Goal: Task Accomplishment & Management: Complete application form

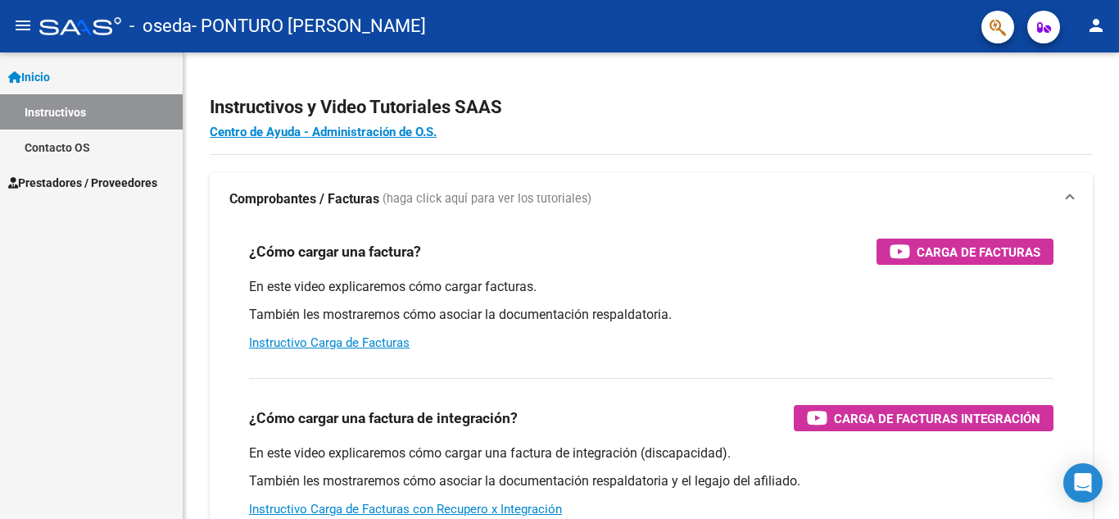
click at [73, 188] on span "Prestadores / Proveedores" at bounding box center [82, 183] width 149 height 18
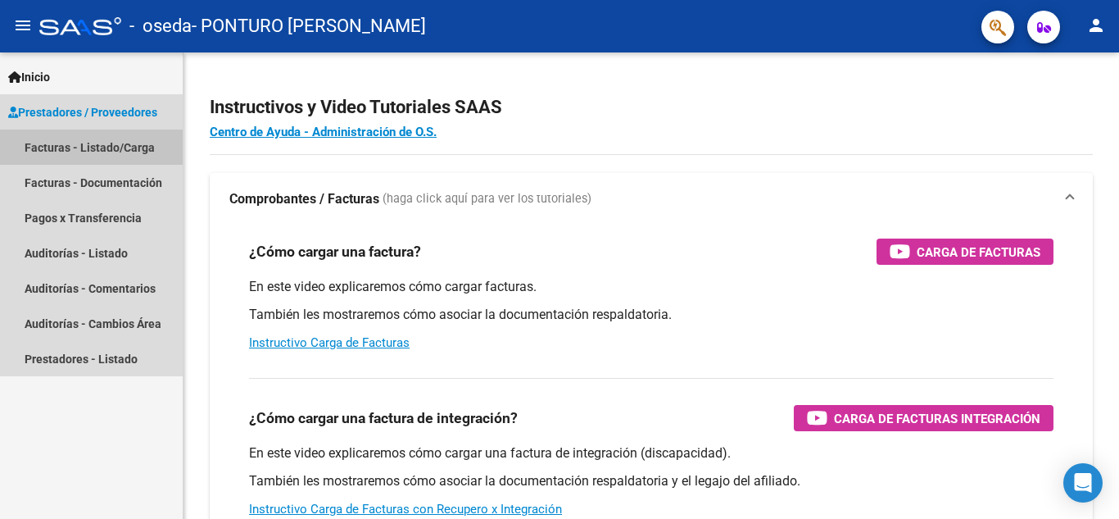
click at [81, 146] on link "Facturas - Listado/Carga" at bounding box center [91, 146] width 183 height 35
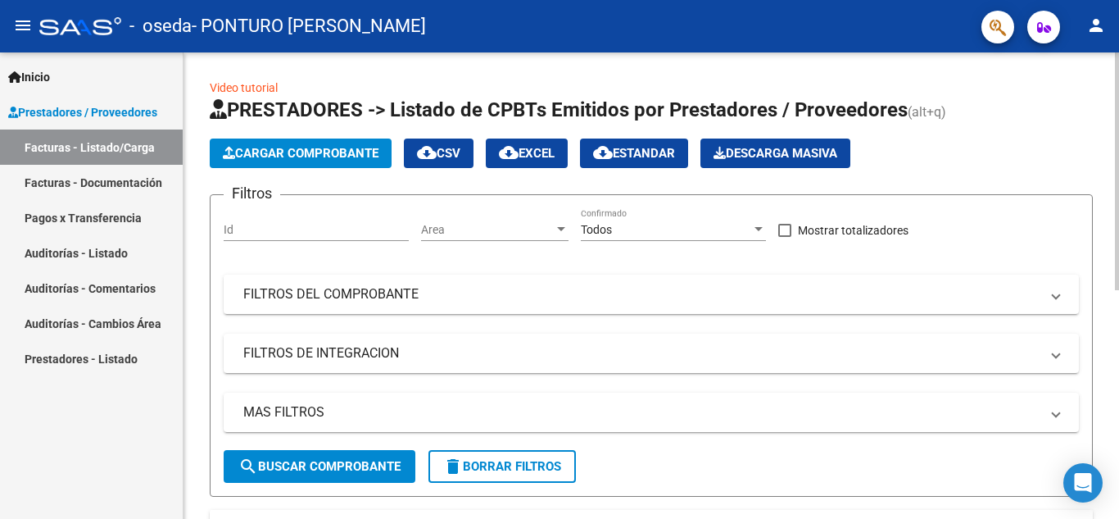
click at [358, 157] on span "Cargar Comprobante" at bounding box center [301, 153] width 156 height 15
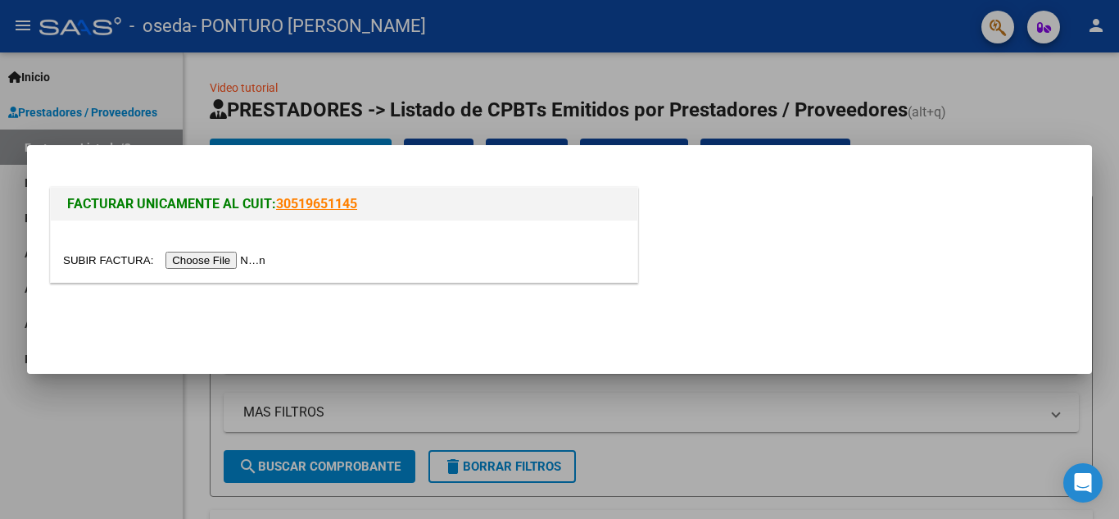
click at [227, 259] on input "file" at bounding box center [166, 259] width 207 height 17
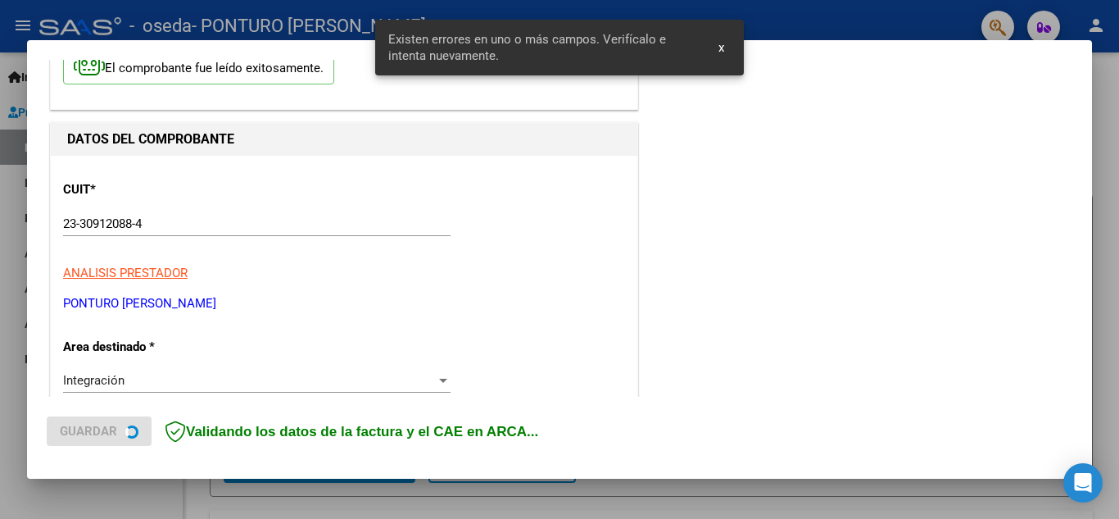
scroll to position [371, 0]
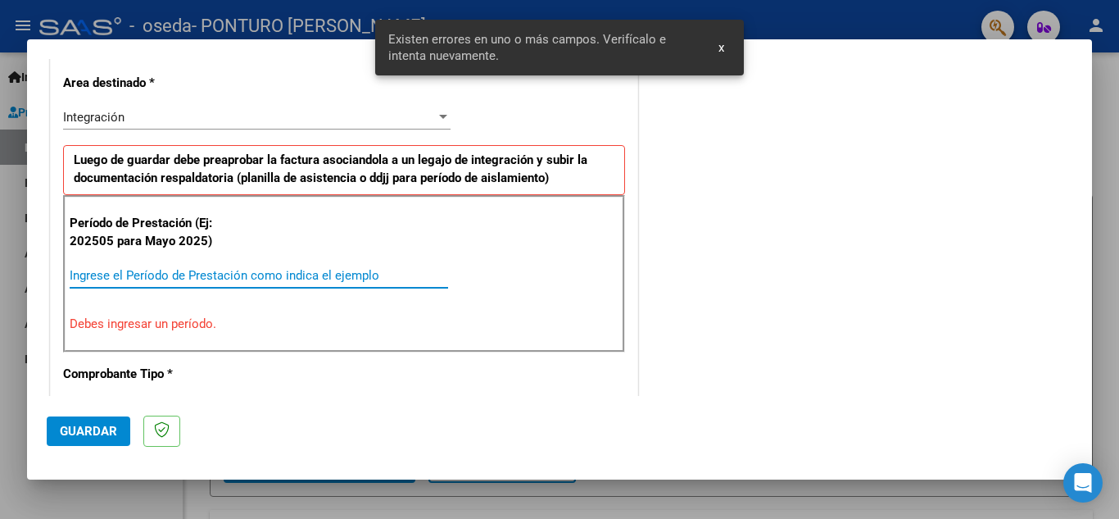
click at [360, 274] on input "Ingrese el Período de Prestación como indica el ejemplo" at bounding box center [259, 275] width 378 height 15
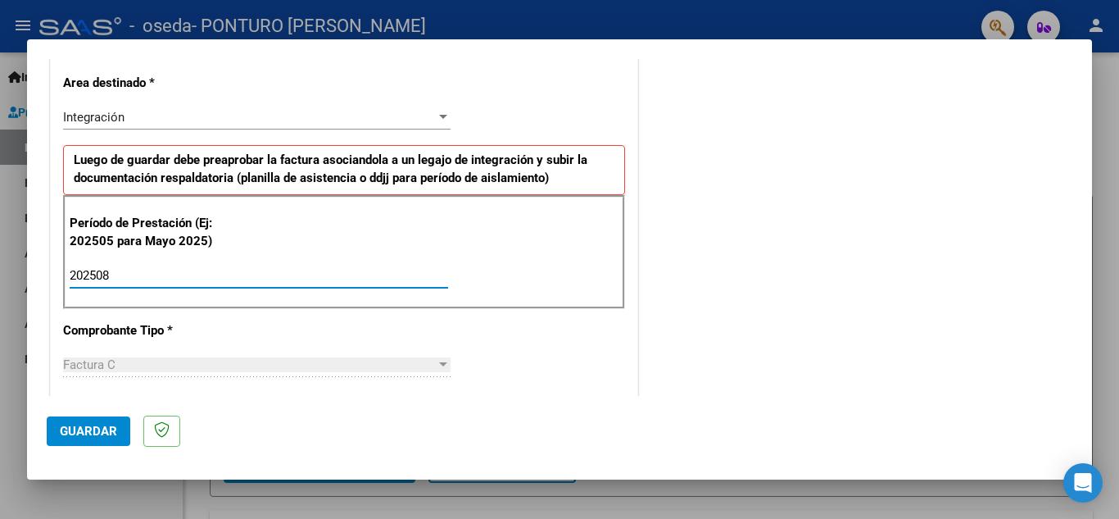
type input "202508"
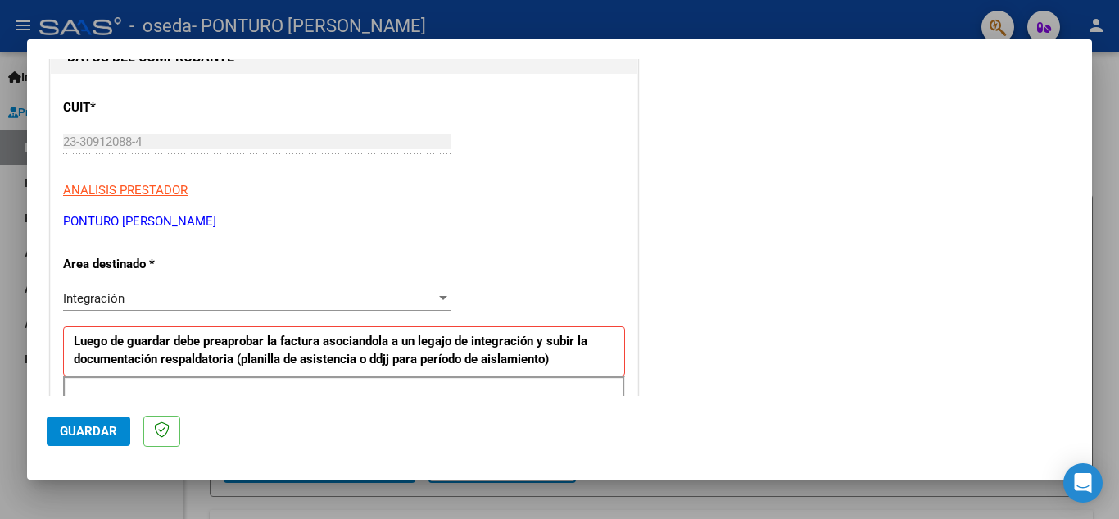
scroll to position [186, 0]
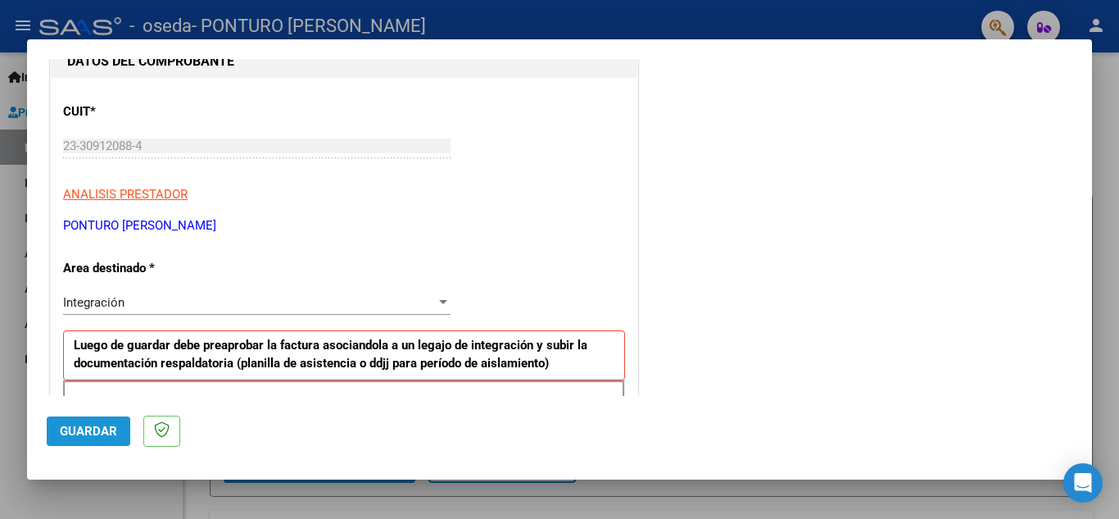
click at [113, 430] on span "Guardar" at bounding box center [88, 430] width 57 height 15
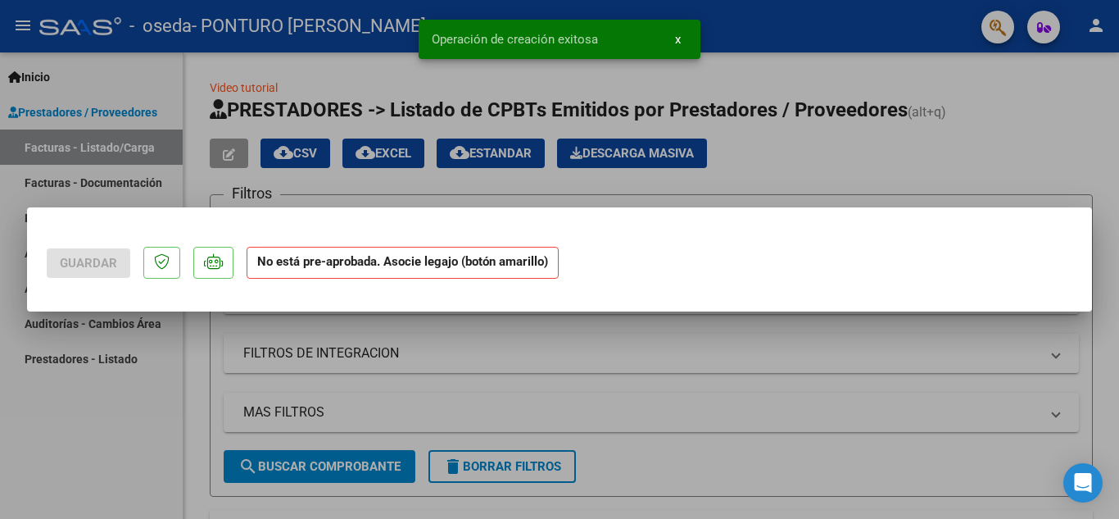
scroll to position [0, 0]
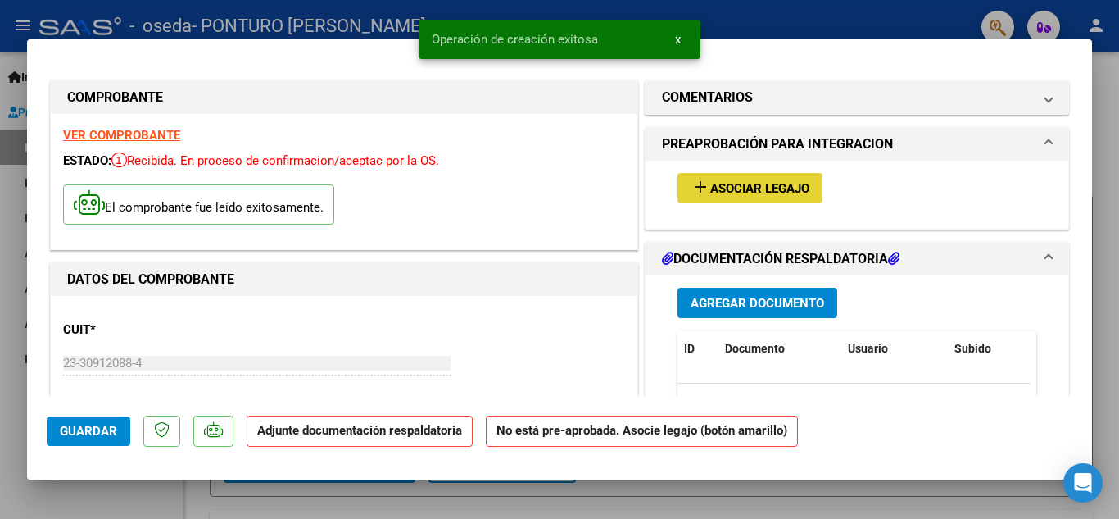
click at [682, 179] on button "add Asociar Legajo" at bounding box center [749, 188] width 145 height 30
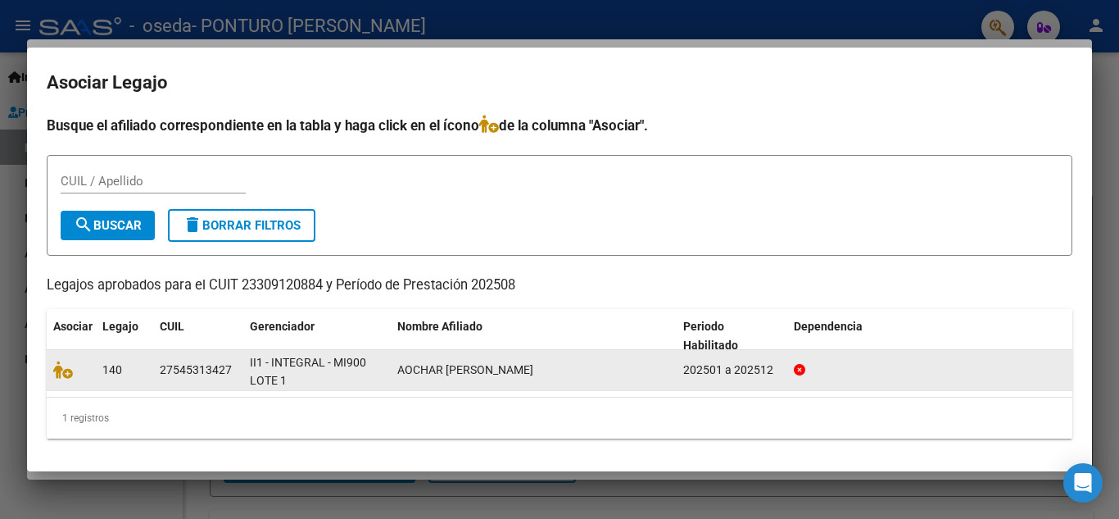
click at [56, 378] on div at bounding box center [71, 369] width 36 height 19
click at [66, 369] on icon at bounding box center [63, 369] width 20 height 18
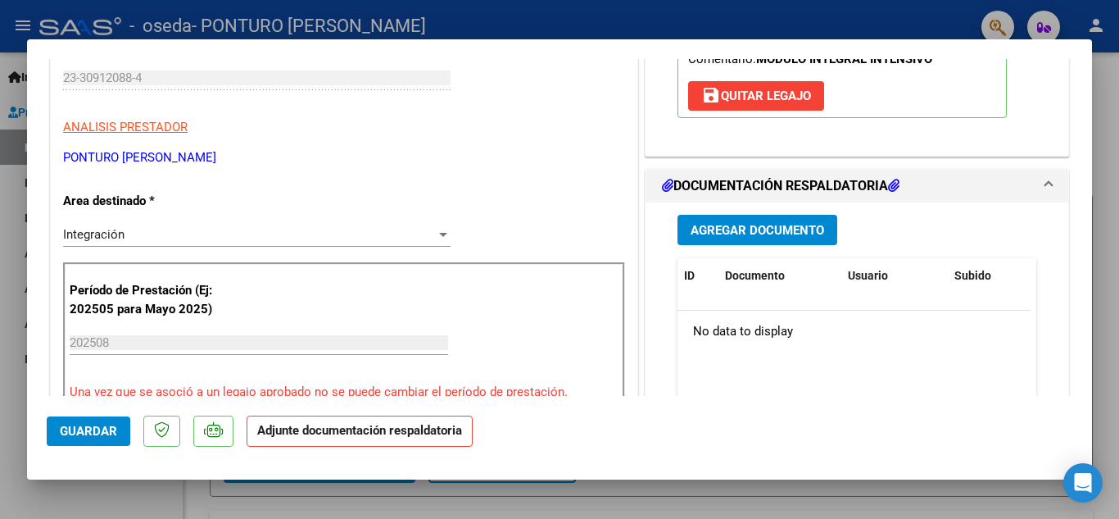
scroll to position [317, 0]
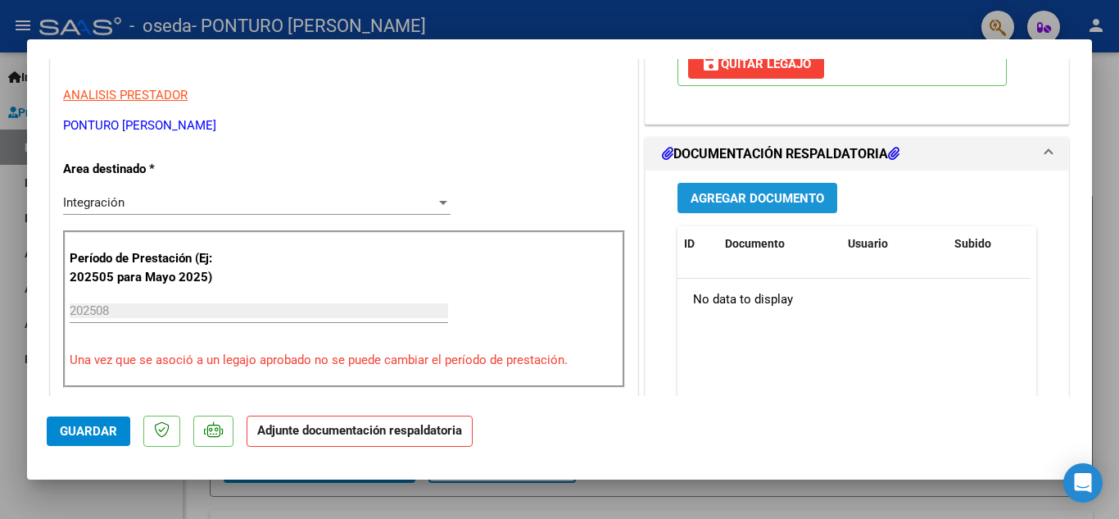
click at [772, 197] on span "Agregar Documento" at bounding box center [758, 198] width 134 height 15
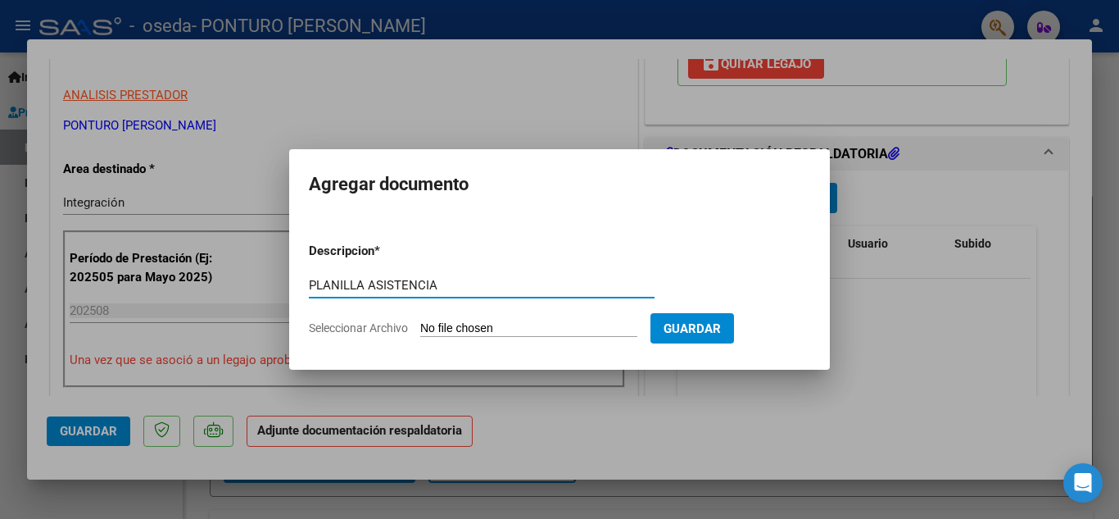
type input "PLANILLA ASISTENCIA"
click at [605, 332] on input "Seleccionar Archivo" at bounding box center [528, 329] width 217 height 16
type input "C:\fakepath\CamScanner [DATE] 14.17.pdf"
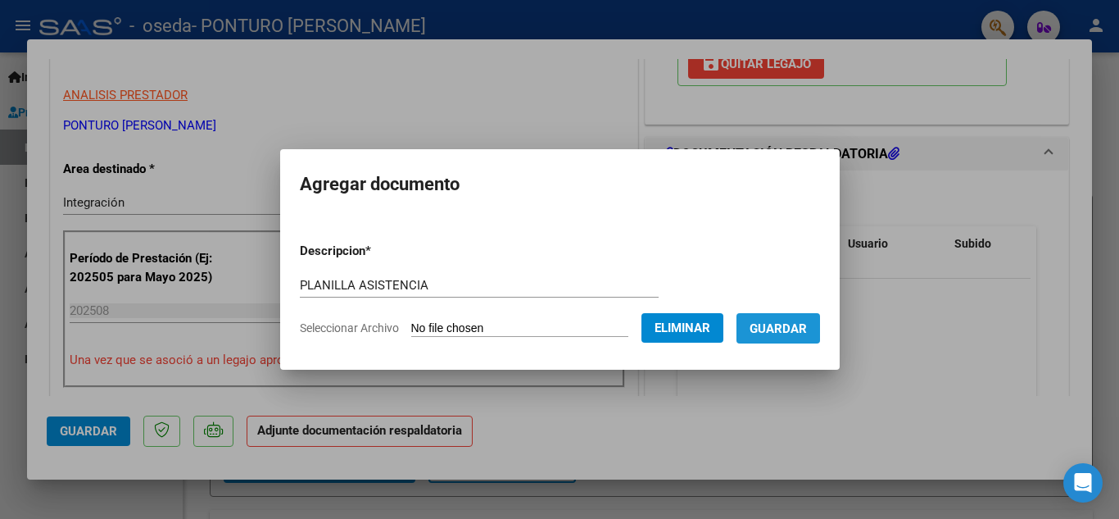
click at [794, 325] on span "Guardar" at bounding box center [778, 328] width 57 height 15
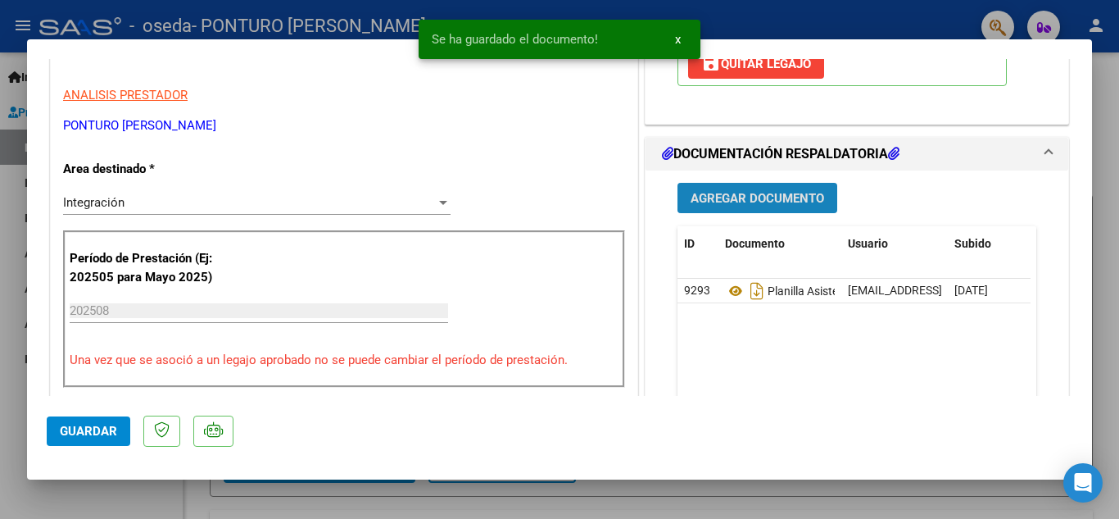
click at [794, 195] on span "Agregar Documento" at bounding box center [758, 198] width 134 height 15
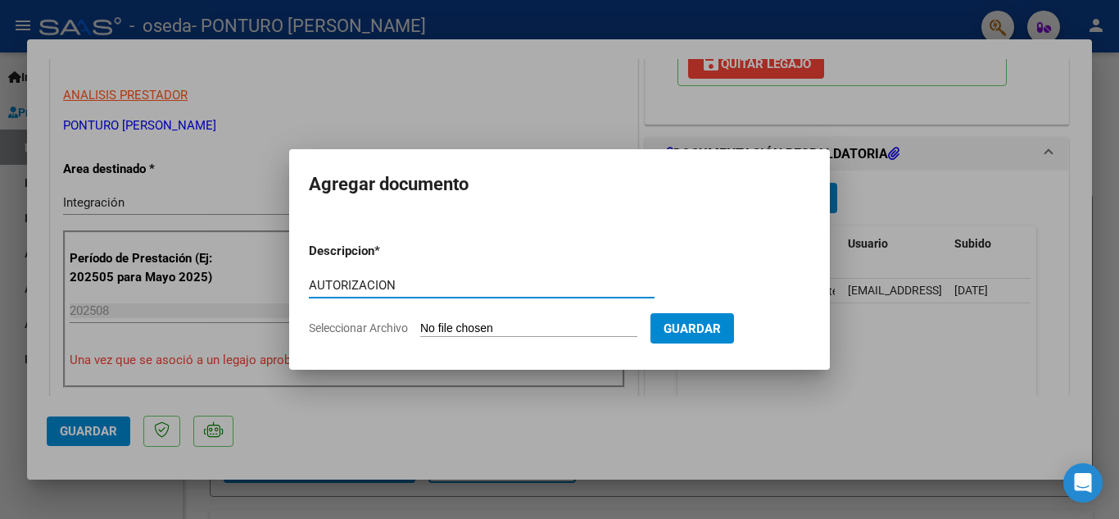
type input "AUTORIZACION"
click at [531, 328] on input "Seleccionar Archivo" at bounding box center [528, 329] width 217 height 16
type input "C:\fakepath\AOCHAR - PSICO 2 SEM.pdf"
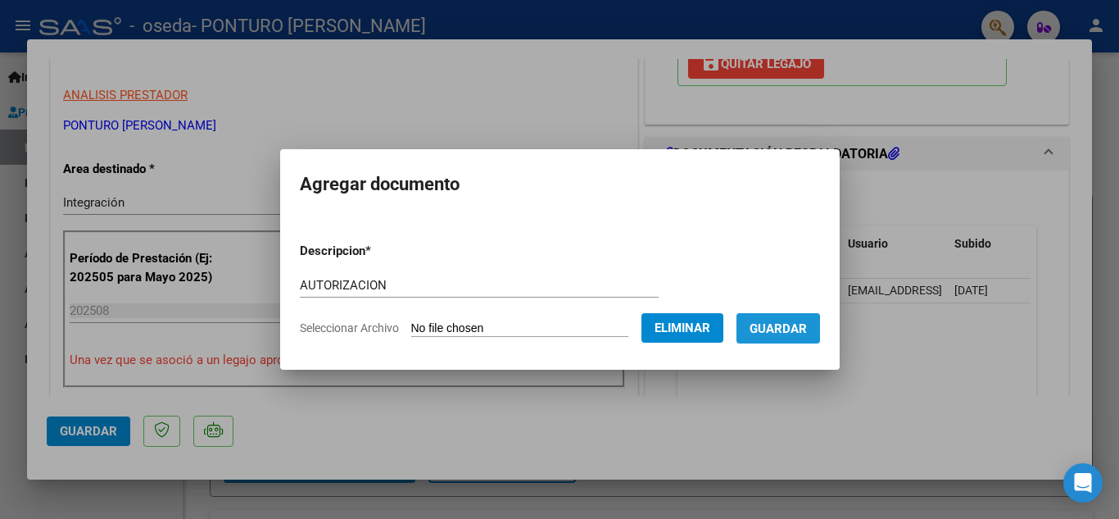
click at [782, 328] on span "Guardar" at bounding box center [778, 328] width 57 height 15
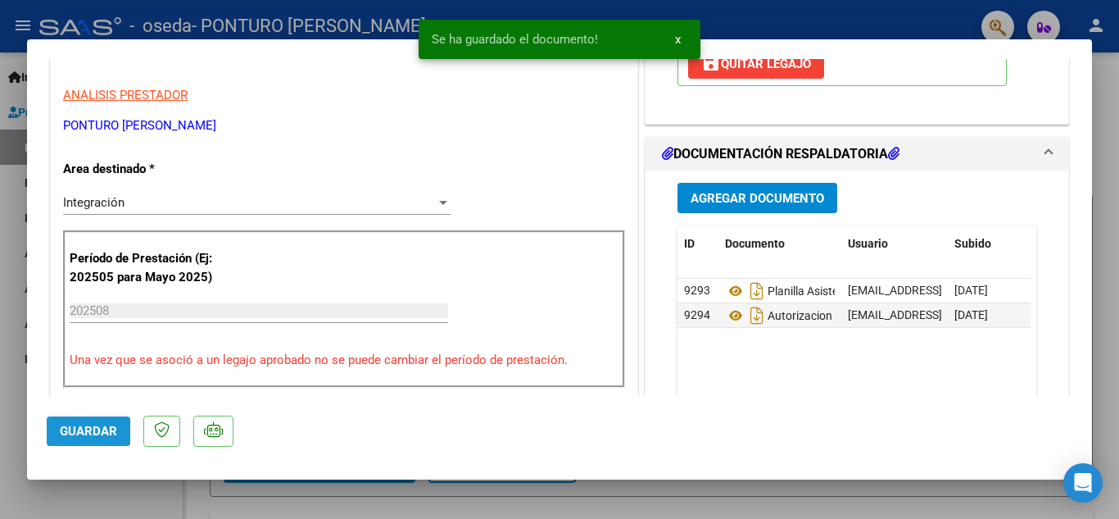
click at [88, 432] on span "Guardar" at bounding box center [88, 430] width 57 height 15
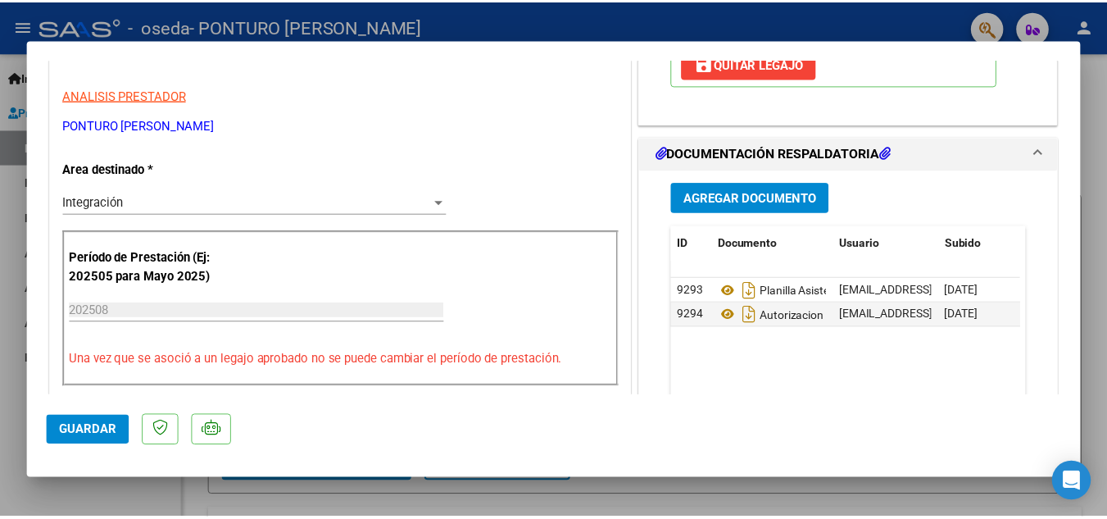
scroll to position [0, 0]
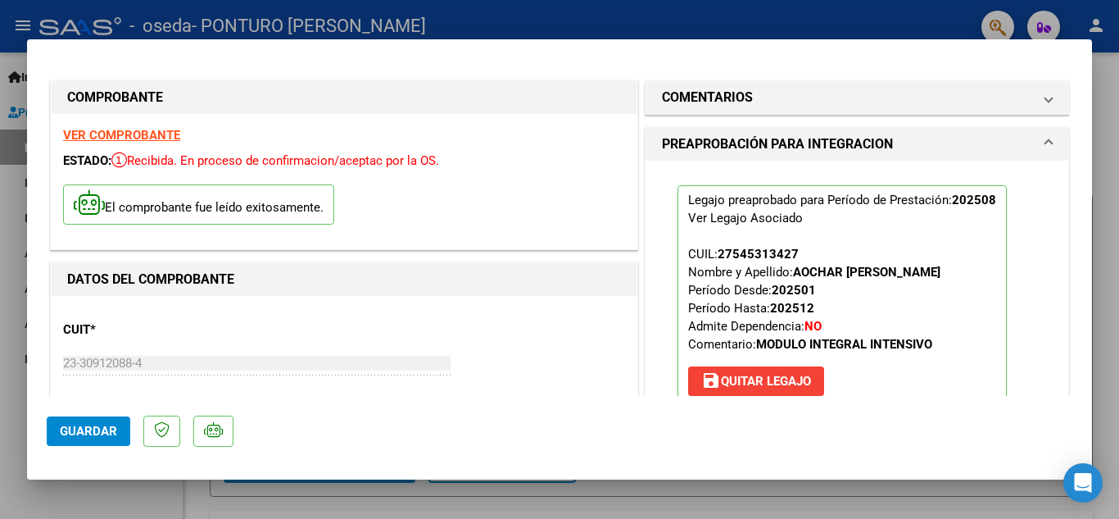
click at [711, 29] on div at bounding box center [559, 259] width 1119 height 519
type input "$ 0,00"
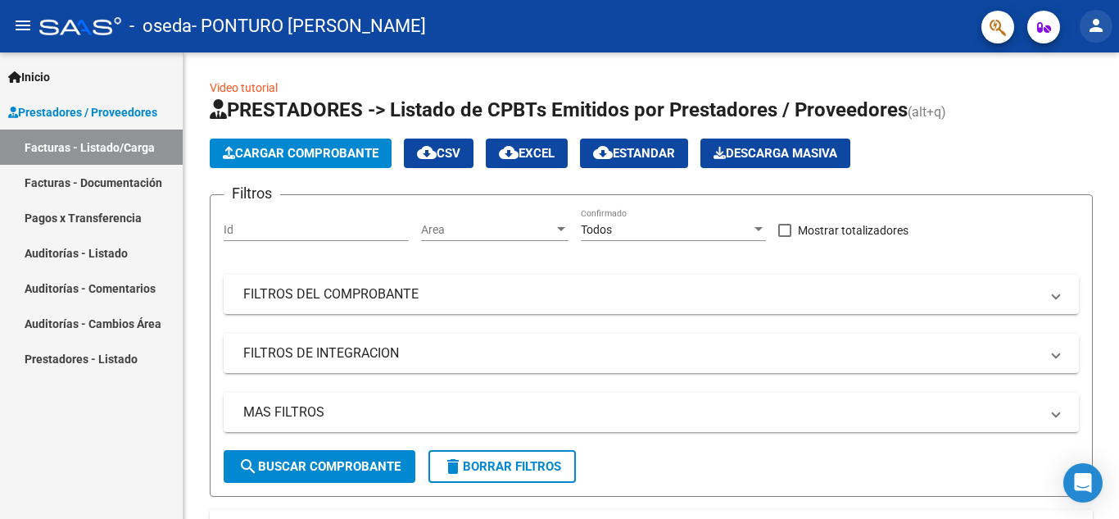
click at [1103, 23] on mat-icon "person" at bounding box center [1096, 26] width 20 height 20
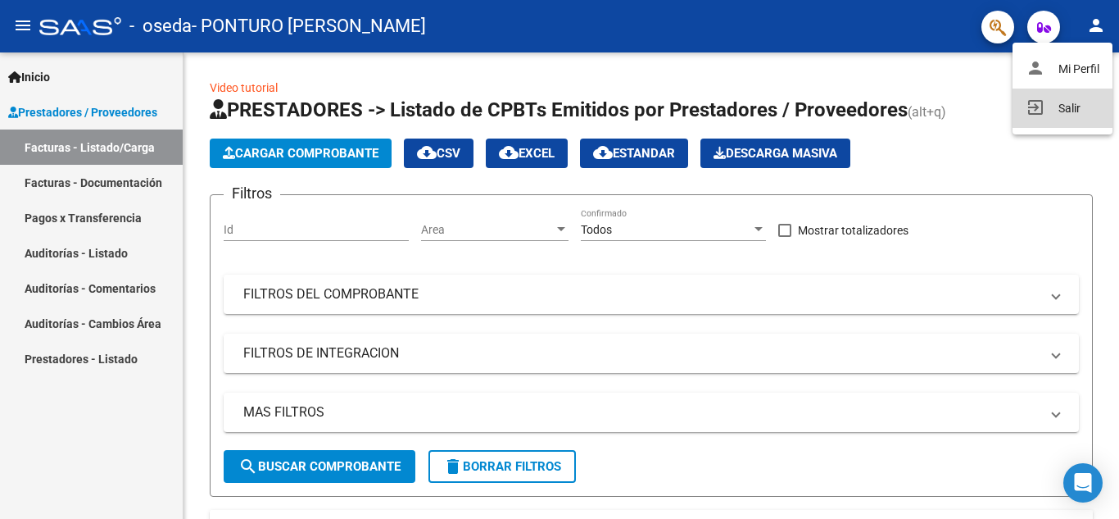
click at [1062, 113] on button "exit_to_app Salir" at bounding box center [1062, 107] width 100 height 39
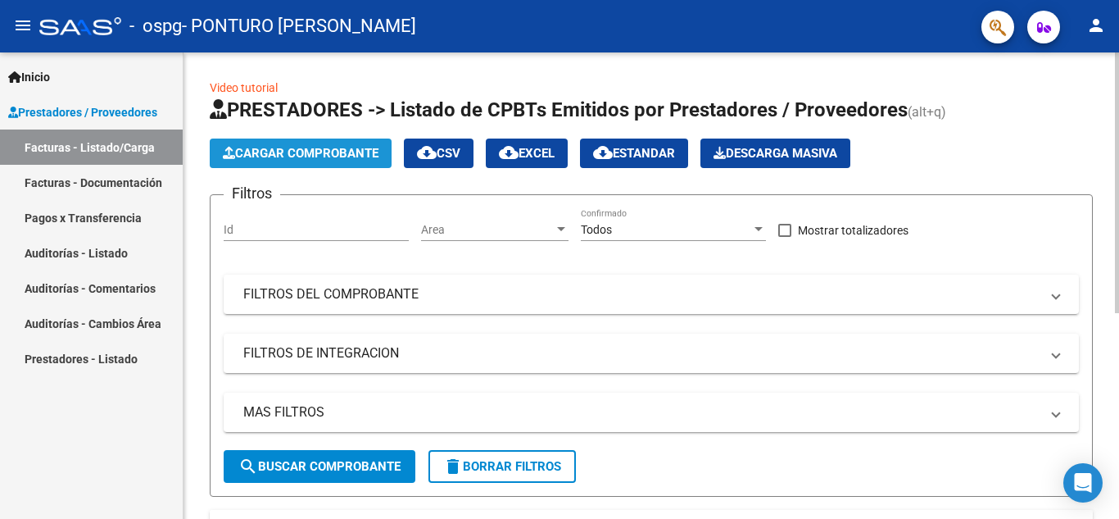
click at [310, 159] on span "Cargar Comprobante" at bounding box center [301, 153] width 156 height 15
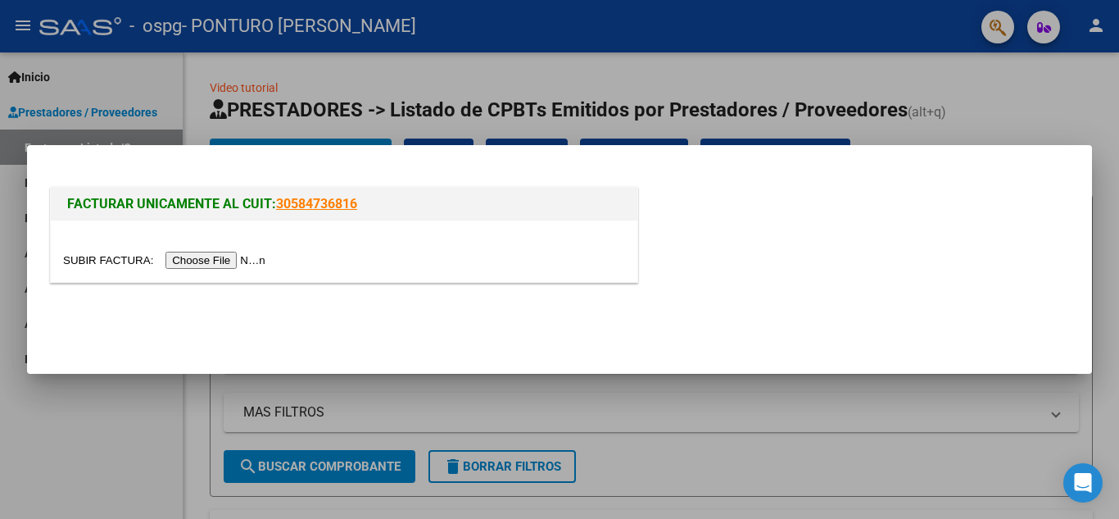
click at [209, 260] on input "file" at bounding box center [166, 259] width 207 height 17
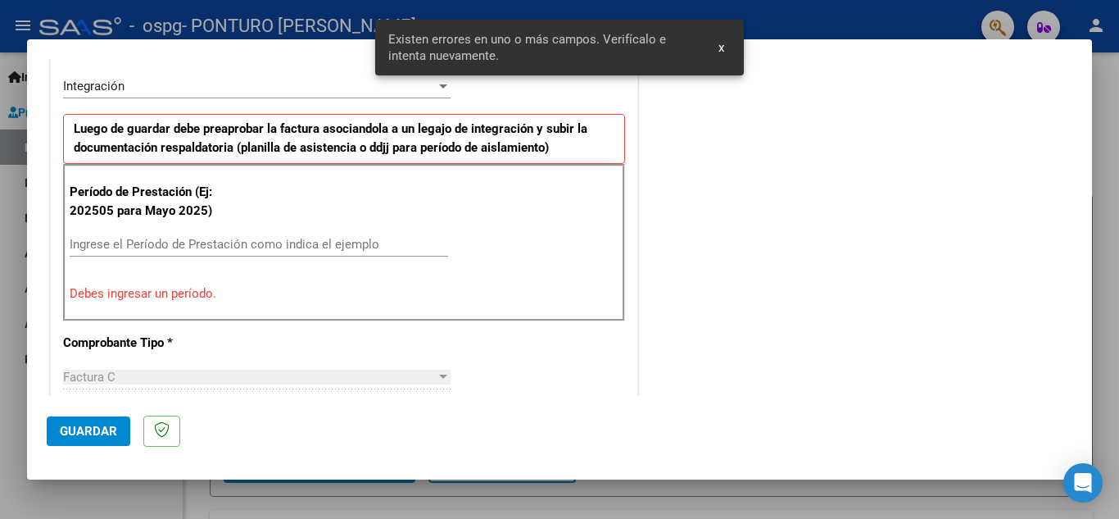
scroll to position [402, 0]
click at [238, 242] on input "Ingrese el Período de Prestación como indica el ejemplo" at bounding box center [259, 244] width 378 height 15
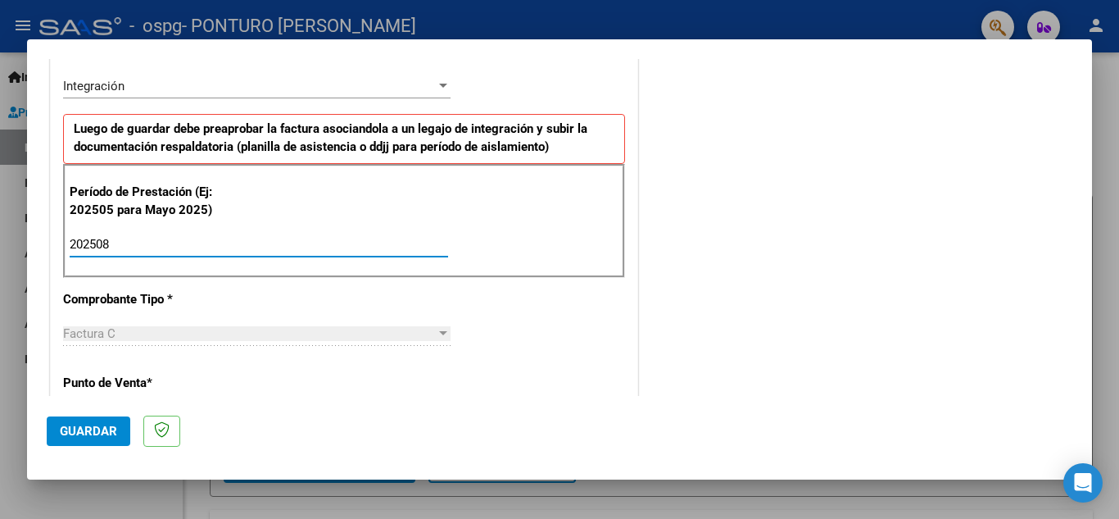
type input "202508"
click at [102, 428] on span "Guardar" at bounding box center [88, 430] width 57 height 15
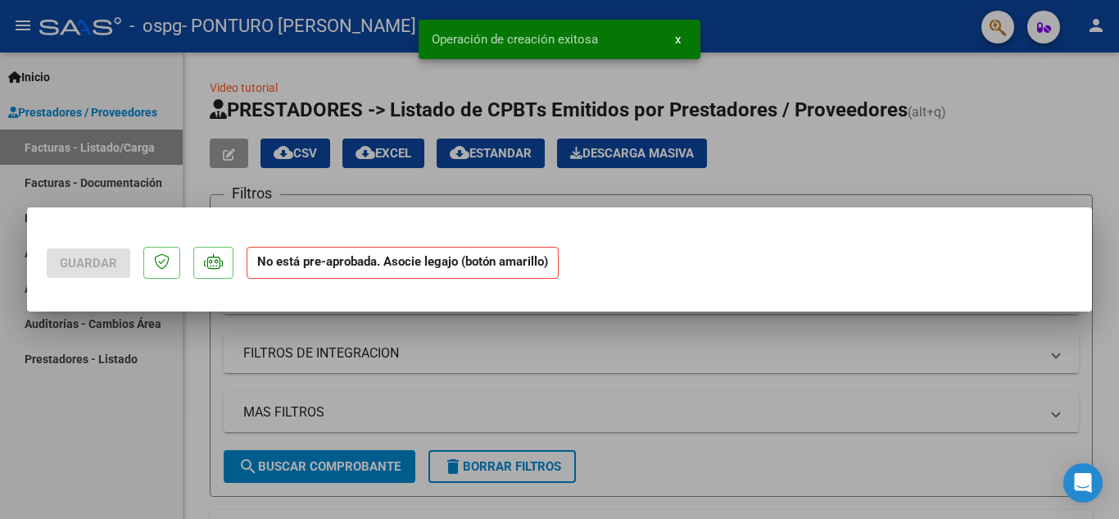
scroll to position [0, 0]
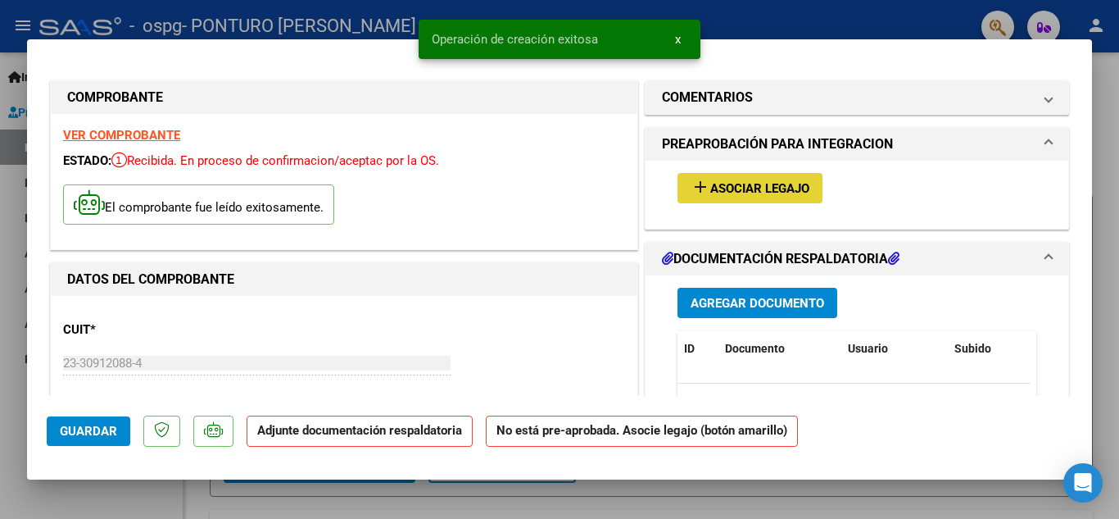
click at [787, 192] on span "Asociar Legajo" at bounding box center [759, 188] width 99 height 15
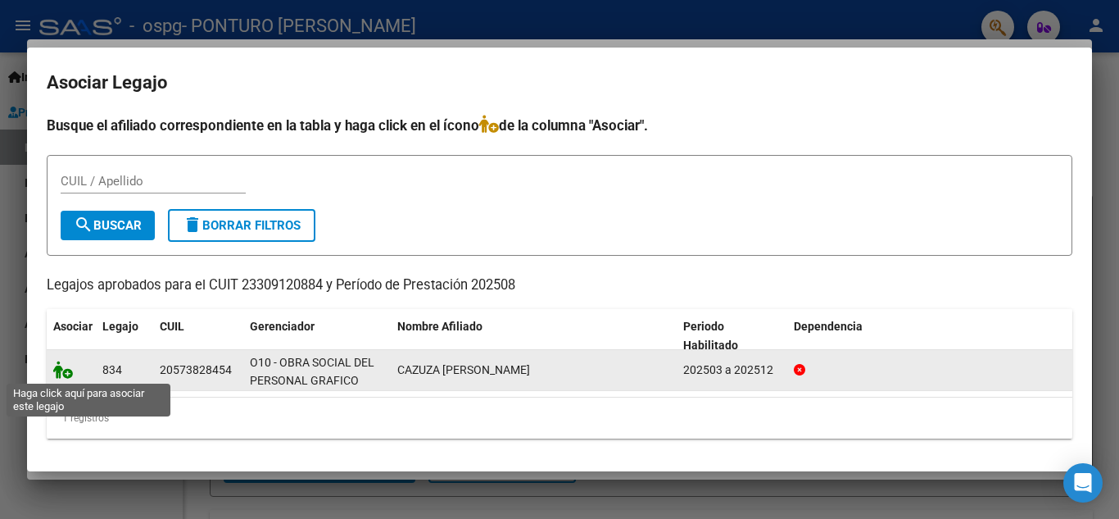
click at [61, 371] on icon at bounding box center [63, 369] width 20 height 18
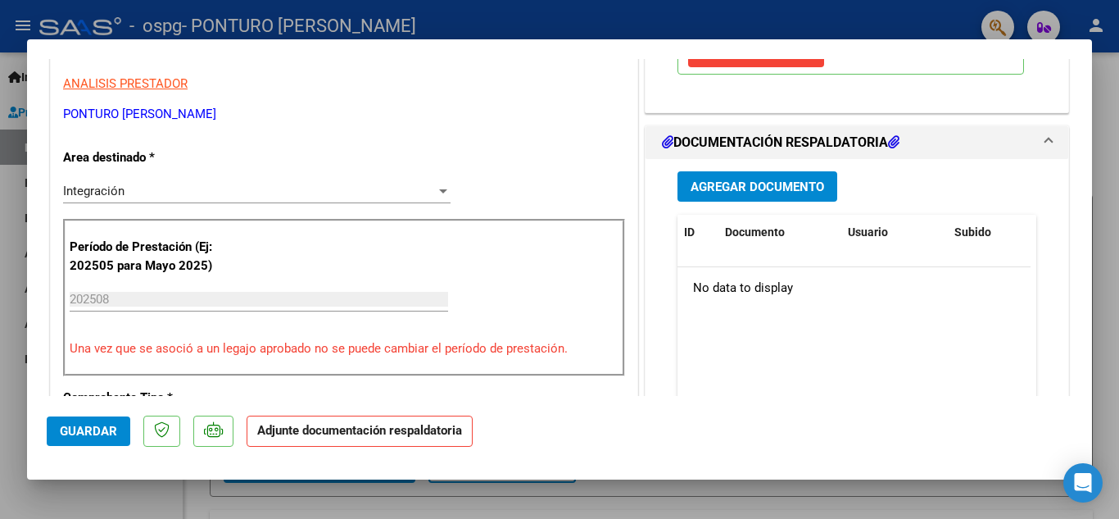
scroll to position [379, 0]
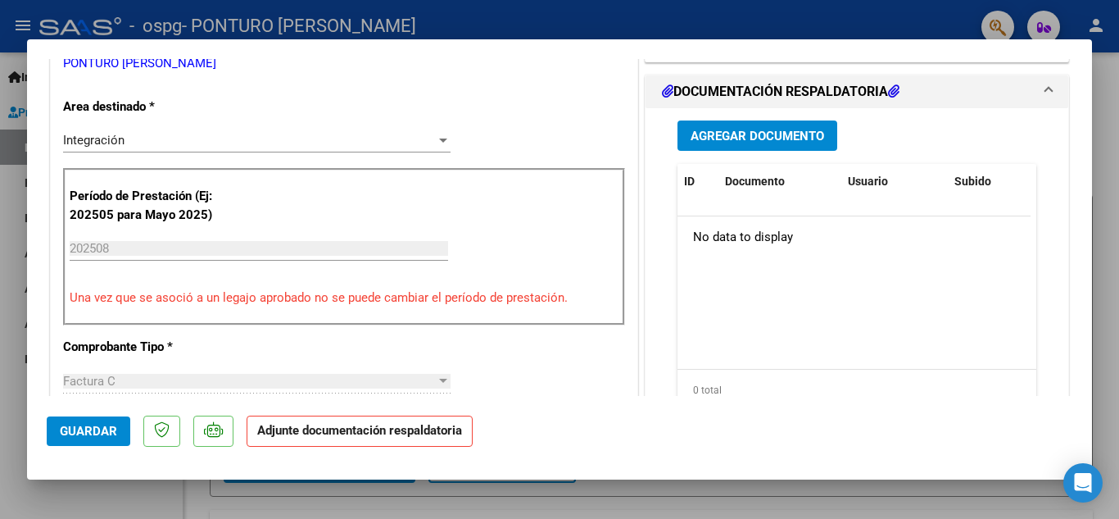
click at [798, 134] on span "Agregar Documento" at bounding box center [758, 136] width 134 height 15
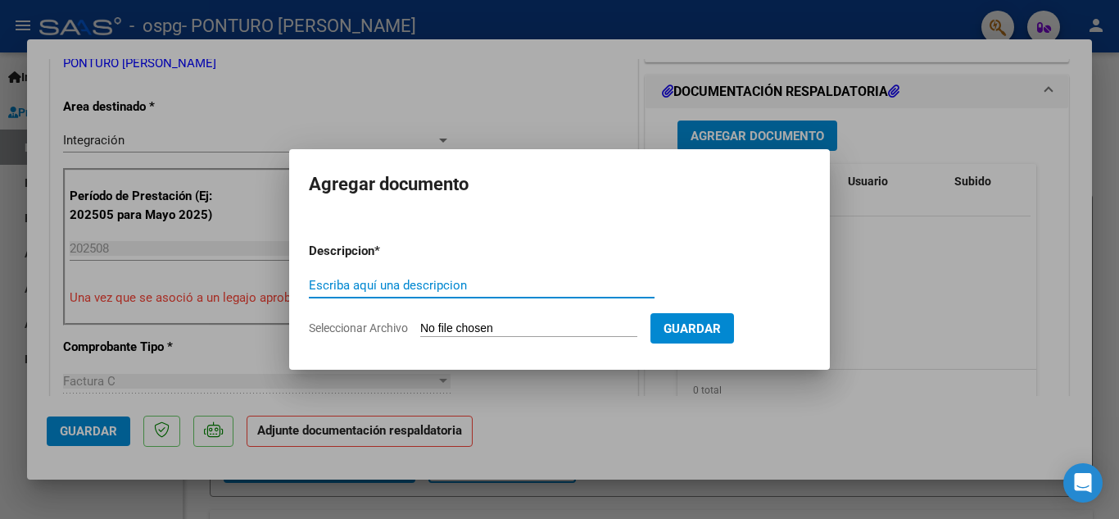
type input "p"
type input "PLANILLA ASISTENCIA"
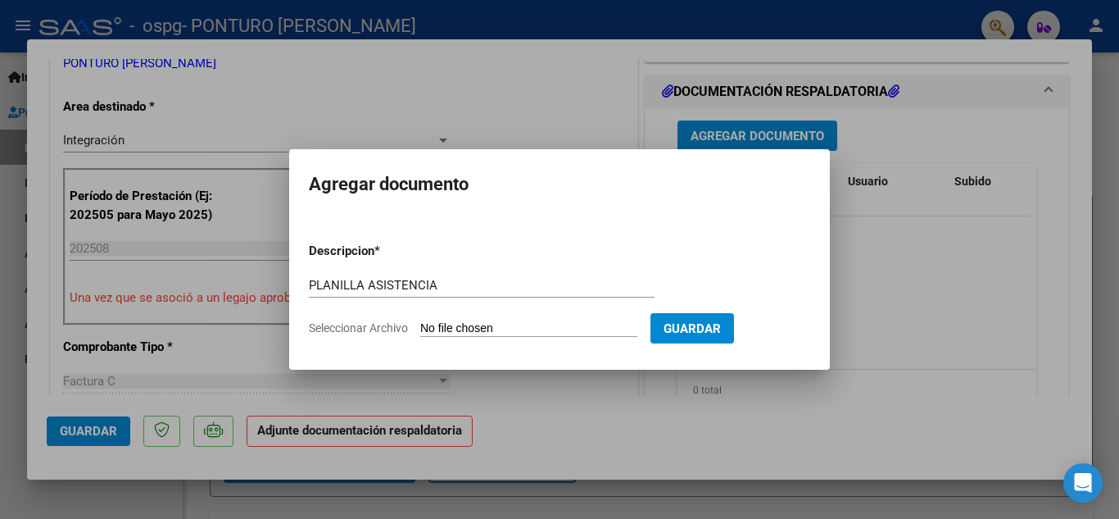
click at [525, 328] on input "Seleccionar Archivo" at bounding box center [528, 329] width 217 height 16
type input "C:\fakepath\CamScanner 04-09-2025 13.59.pdf"
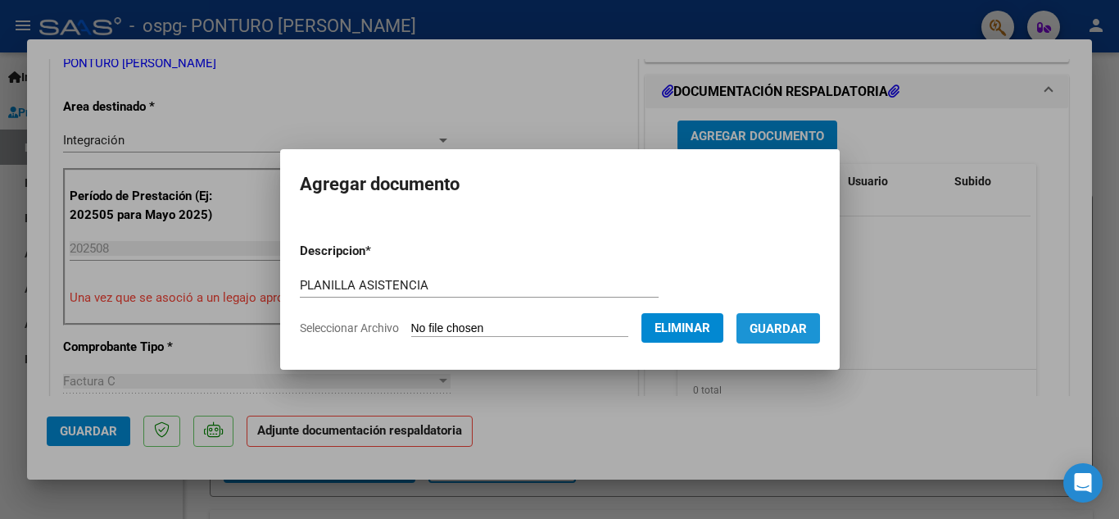
click at [797, 323] on span "Guardar" at bounding box center [778, 328] width 57 height 15
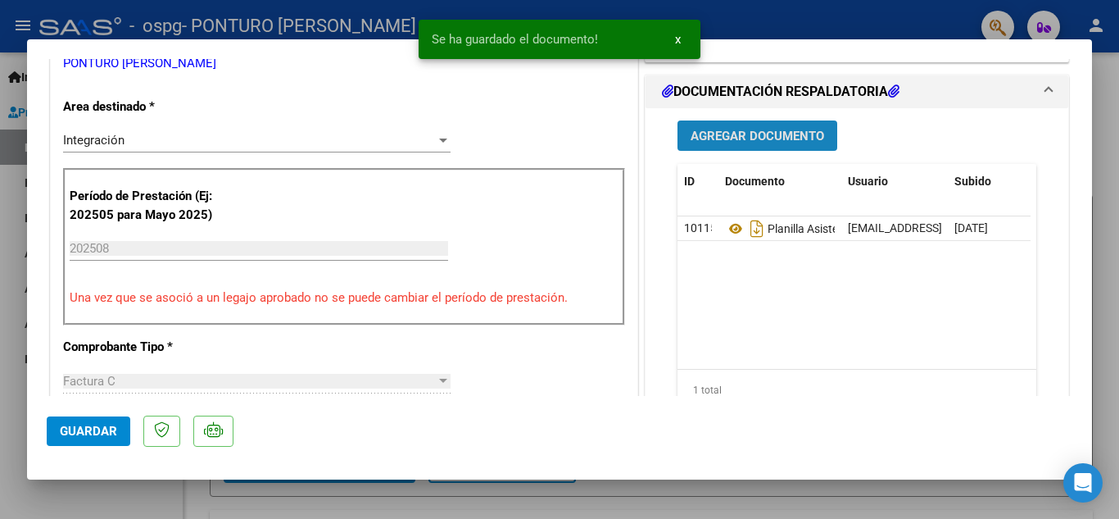
click at [783, 135] on span "Agregar Documento" at bounding box center [758, 136] width 134 height 15
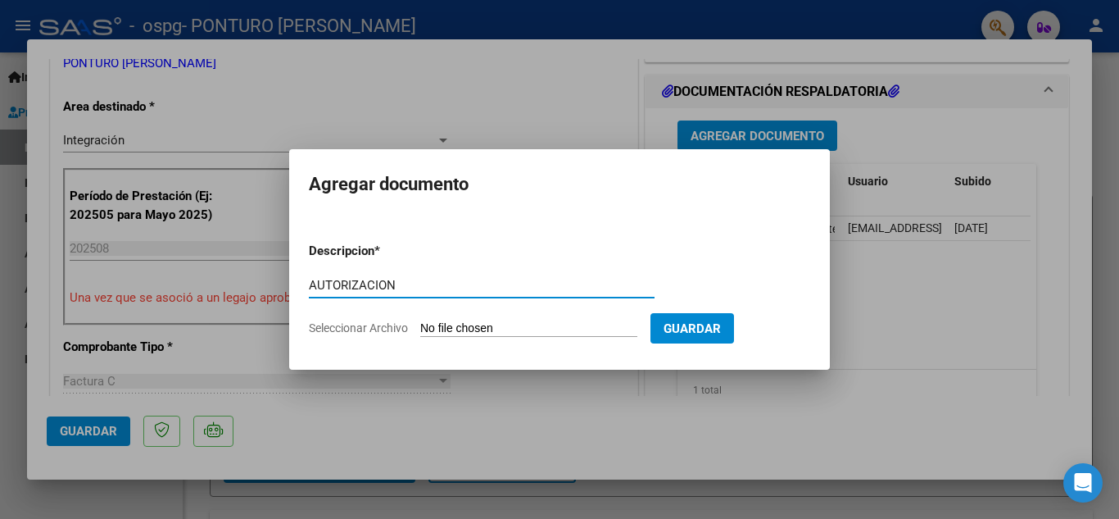
type input "AUTORIZACION"
click at [614, 334] on input "Seleccionar Archivo" at bounding box center [528, 329] width 217 height 16
type input "C:\fakepath\autorizaciones 2025 CAZUZA.odt"
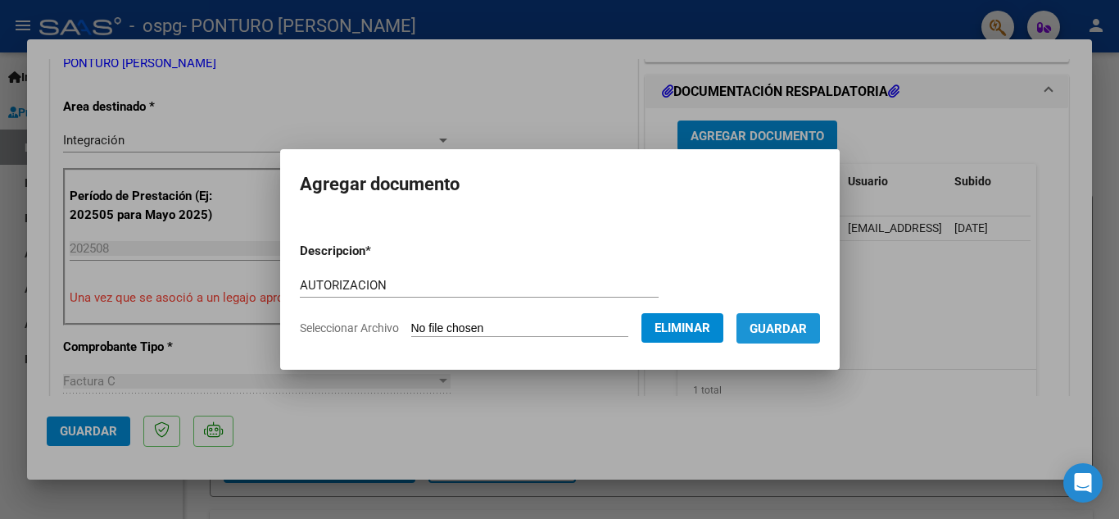
click at [790, 327] on span "Guardar" at bounding box center [778, 328] width 57 height 15
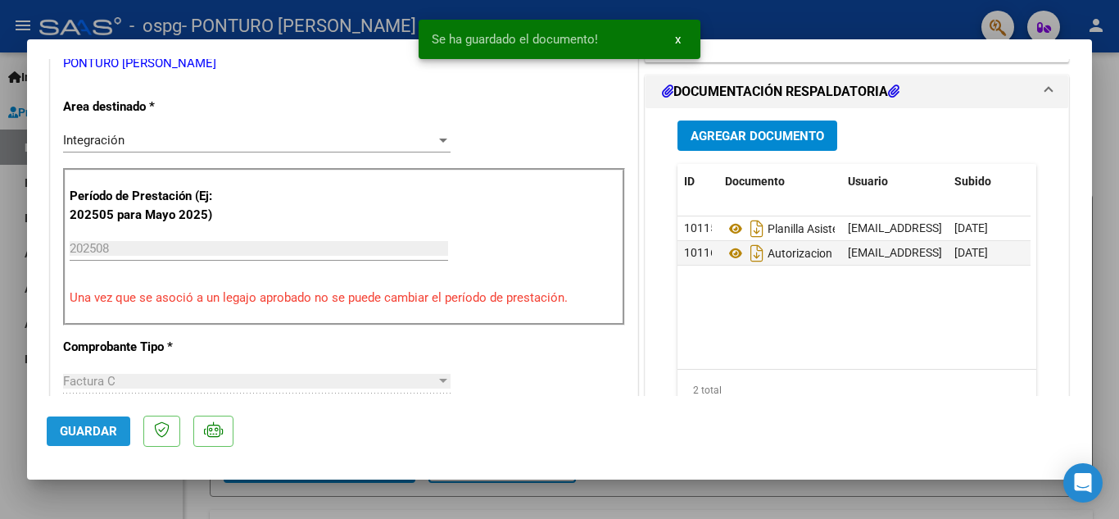
click at [71, 423] on span "Guardar" at bounding box center [88, 430] width 57 height 15
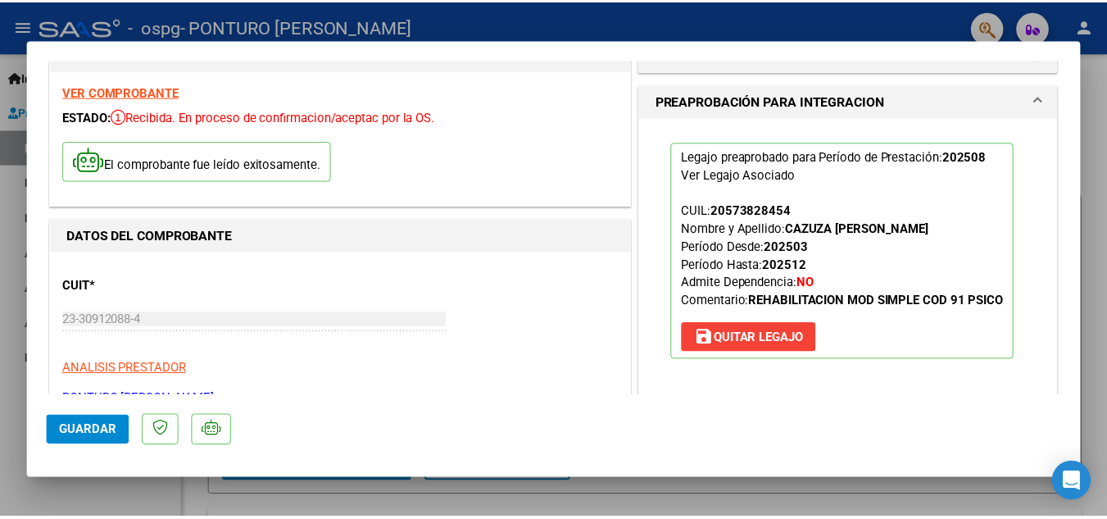
scroll to position [0, 0]
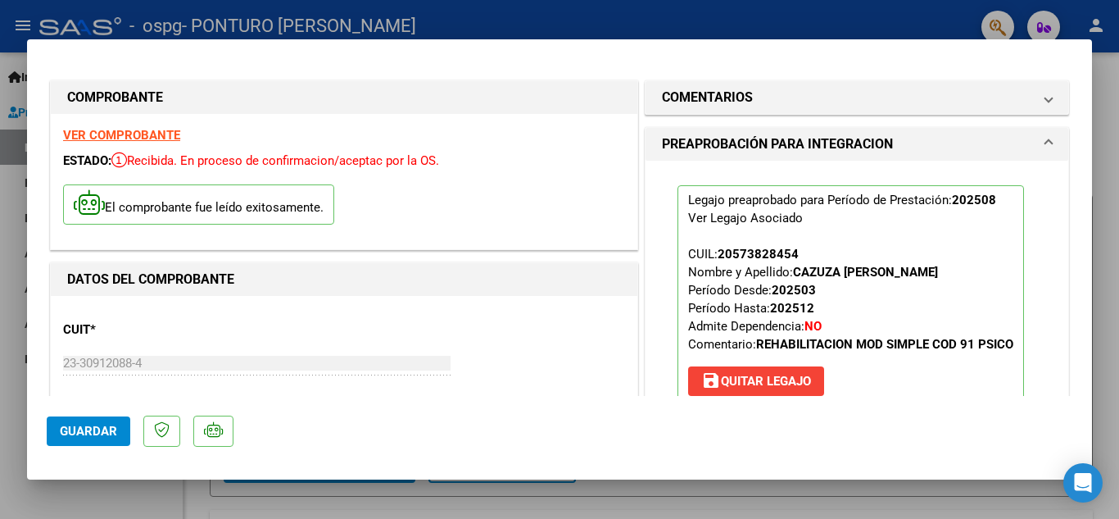
click at [939, 7] on div at bounding box center [559, 259] width 1119 height 519
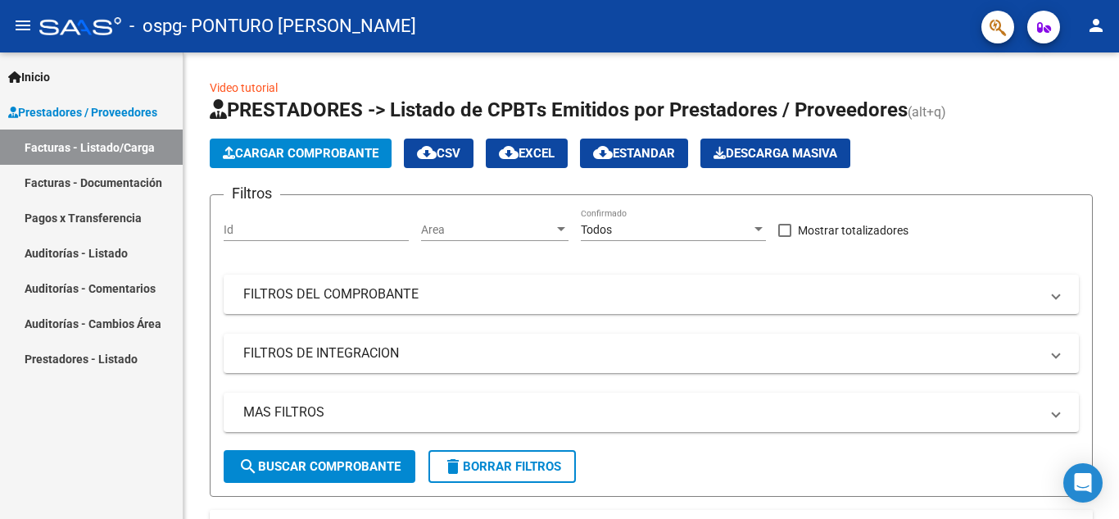
click at [1112, 19] on mat-toolbar "menu - ospg - PONTURO LORELEY MARIANA person" at bounding box center [559, 26] width 1119 height 52
click at [1096, 25] on mat-icon "person" at bounding box center [1096, 26] width 20 height 20
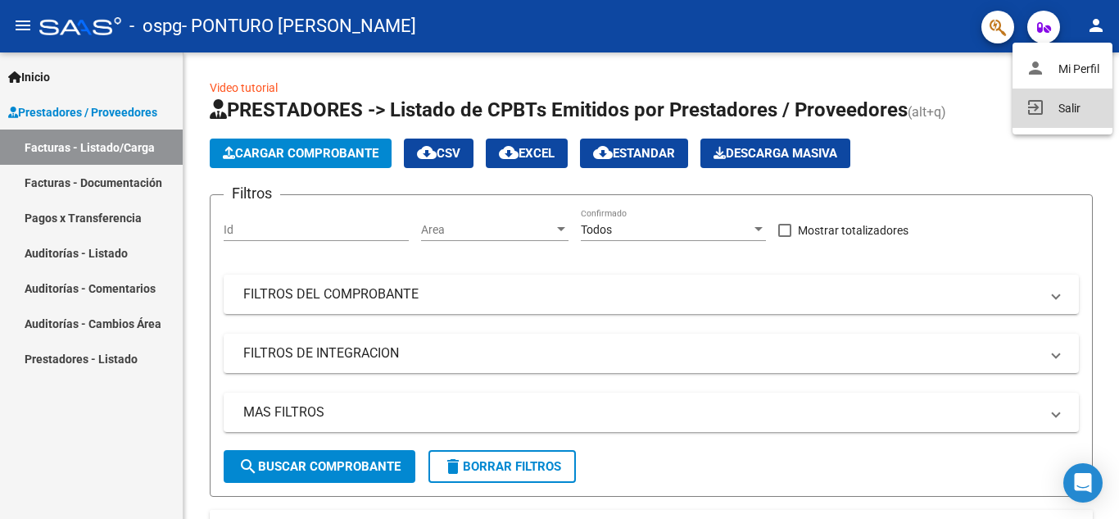
click at [1056, 109] on button "exit_to_app Salir" at bounding box center [1062, 107] width 100 height 39
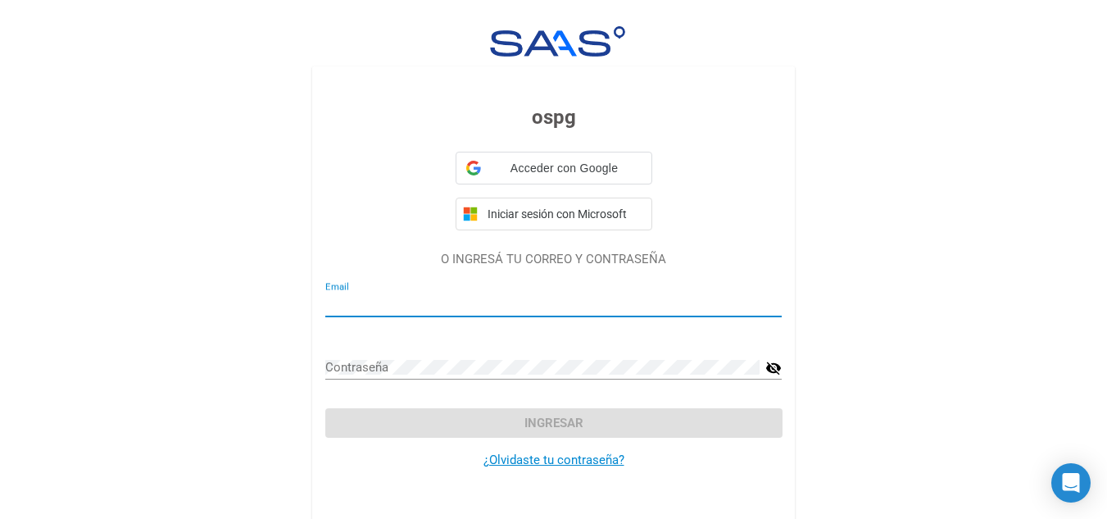
type input "[EMAIL_ADDRESS][DOMAIN_NAME]"
